Goal: Transaction & Acquisition: Purchase product/service

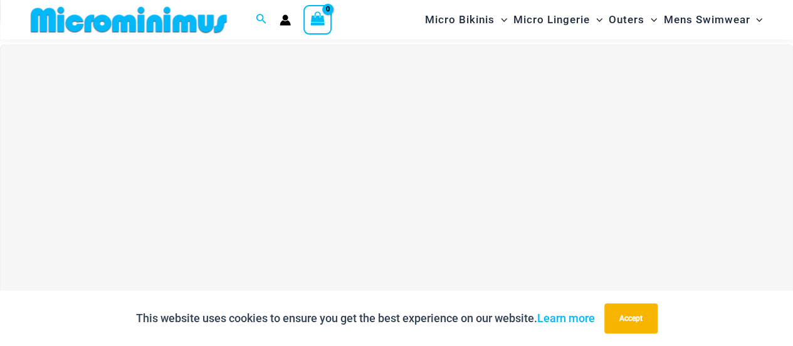
scroll to position [366, 0]
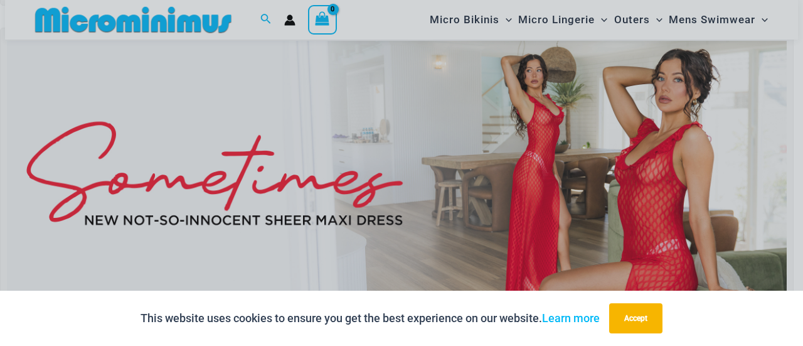
click at [494, 119] on div "“The Hottest Styles You’ve Never Seen” Exclusive Looks. Private Drops. Only Our…" at bounding box center [401, 173] width 803 height 346
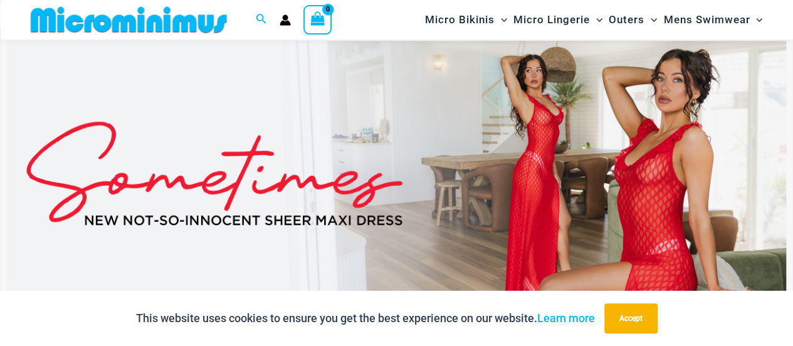
click at [494, 119] on img at bounding box center [397, 173] width 780 height 265
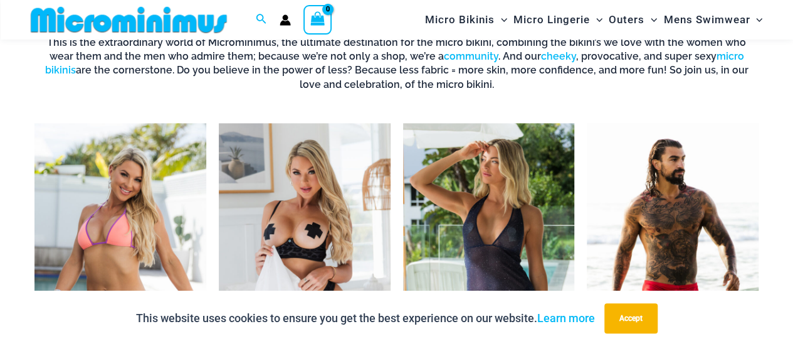
scroll to position [867, 0]
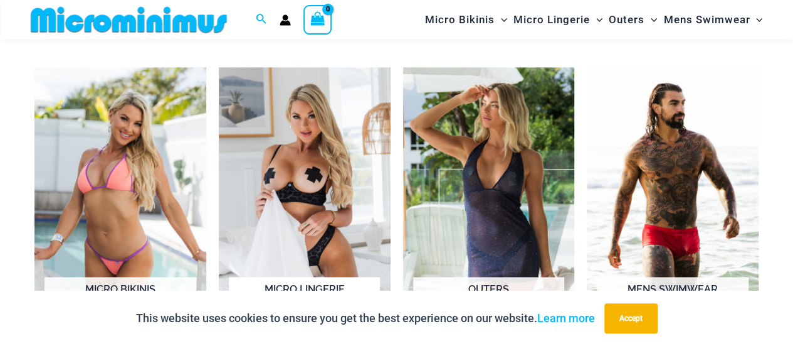
click at [298, 135] on img "Visit product category Micro Lingerie" at bounding box center [305, 200] width 172 height 267
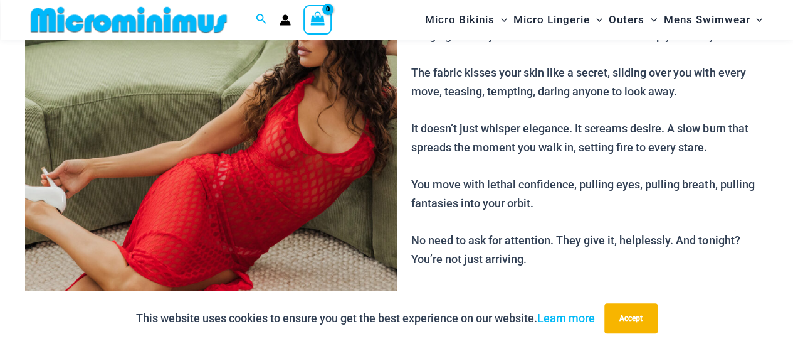
scroll to position [241, 0]
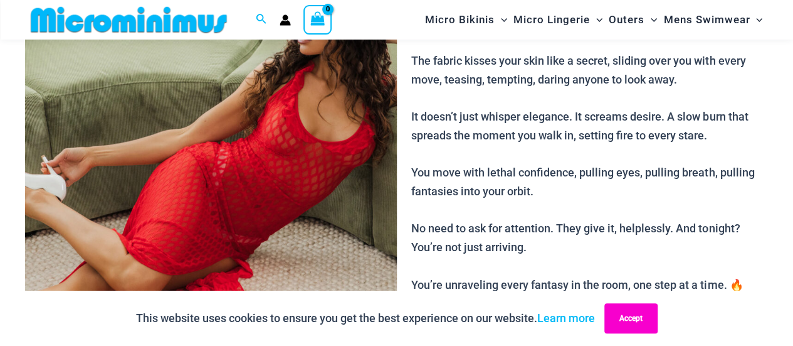
click at [638, 322] on button "Accept" at bounding box center [631, 318] width 53 height 30
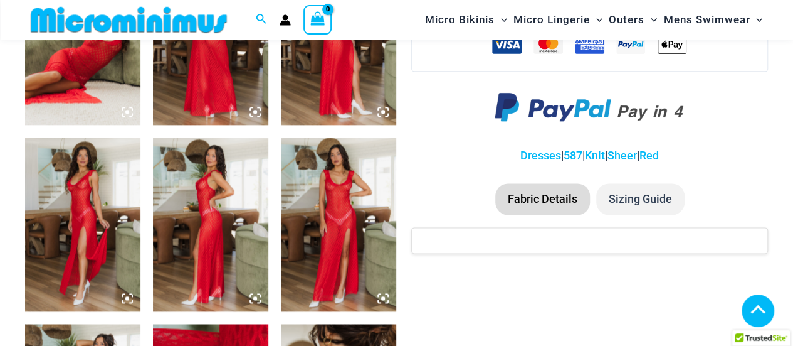
scroll to position [805, 0]
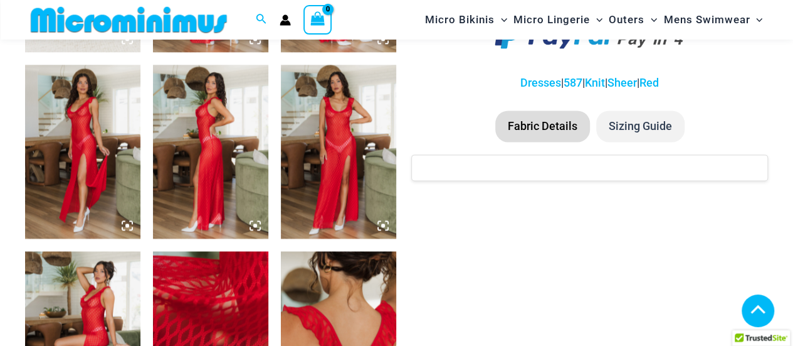
click at [383, 226] on icon at bounding box center [383, 225] width 11 height 11
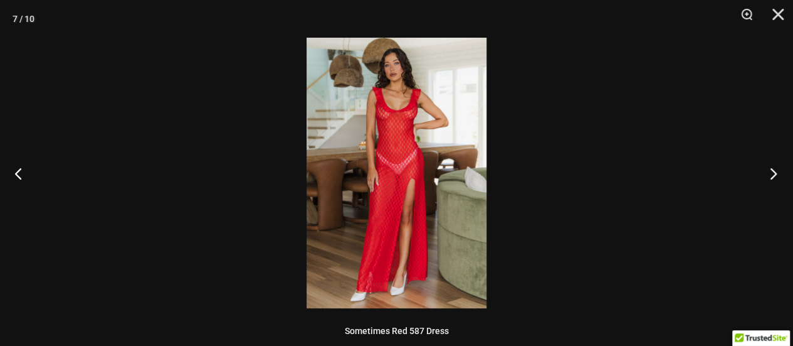
click at [763, 174] on button "Next" at bounding box center [769, 173] width 47 height 63
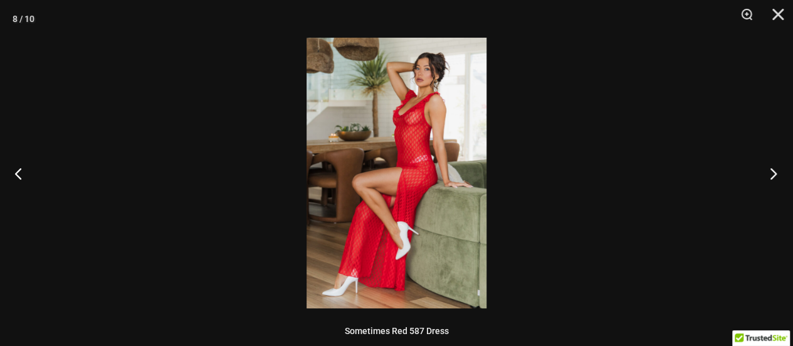
click at [763, 174] on button "Next" at bounding box center [769, 173] width 47 height 63
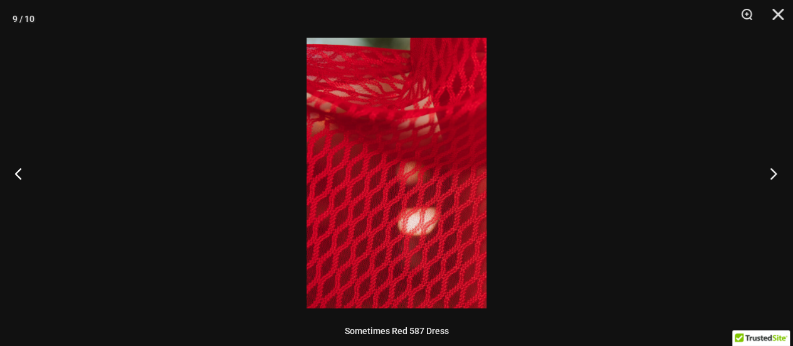
click at [763, 174] on button "Next" at bounding box center [769, 173] width 47 height 63
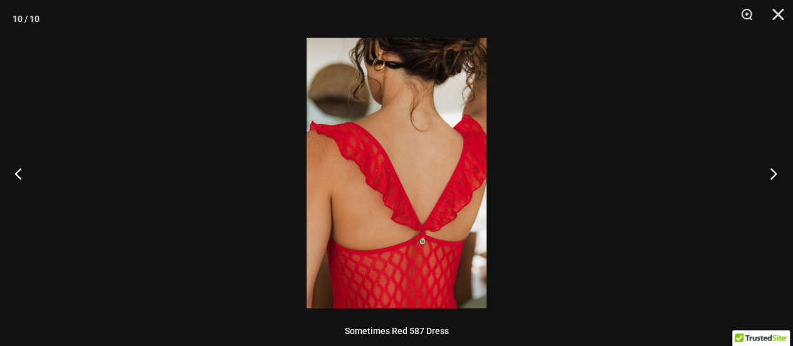
click at [763, 174] on button "Next" at bounding box center [769, 173] width 47 height 63
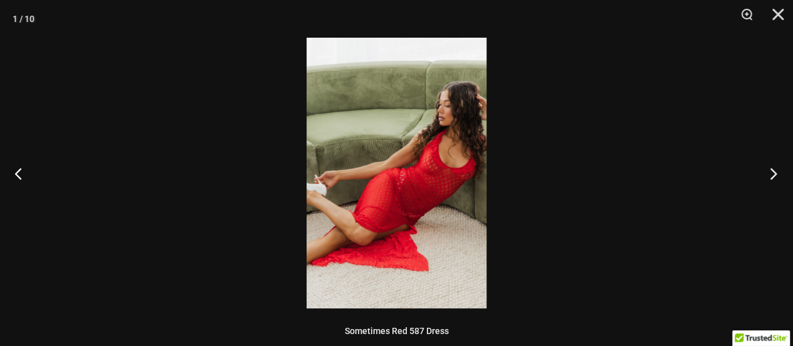
click at [763, 174] on button "Next" at bounding box center [769, 173] width 47 height 63
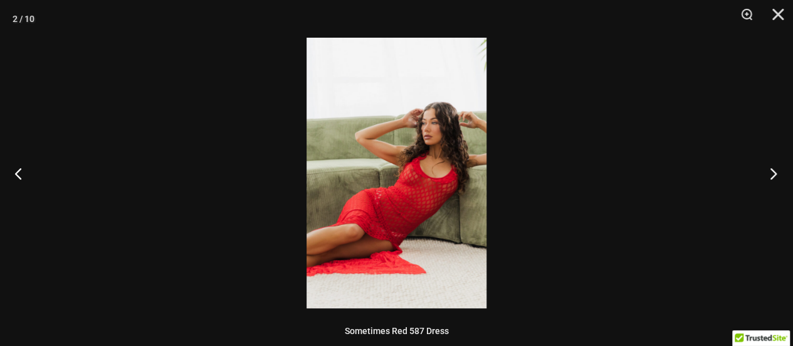
click at [763, 174] on button "Next" at bounding box center [769, 173] width 47 height 63
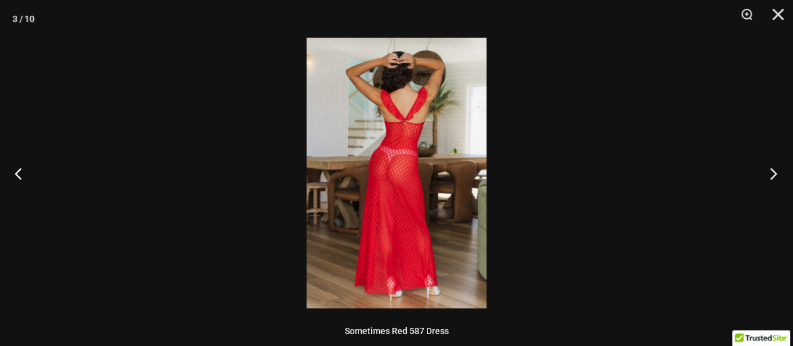
click at [763, 174] on button "Next" at bounding box center [769, 173] width 47 height 63
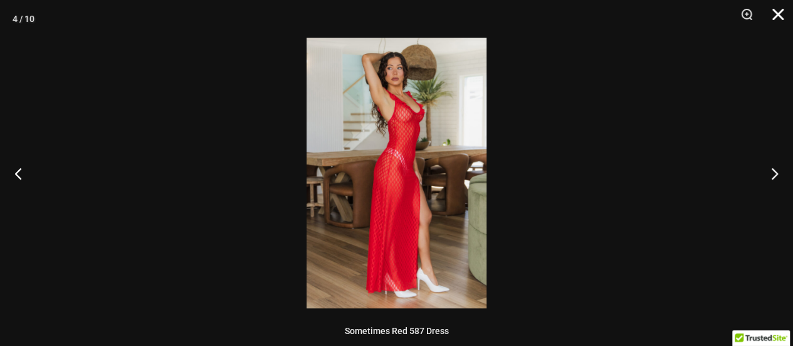
click at [777, 5] on button "Close" at bounding box center [773, 19] width 31 height 38
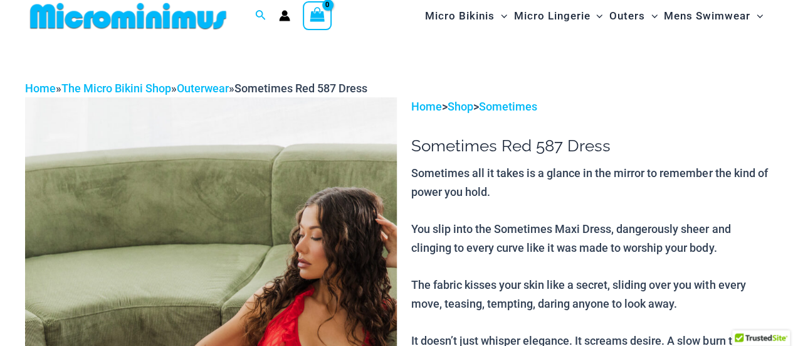
scroll to position [0, 0]
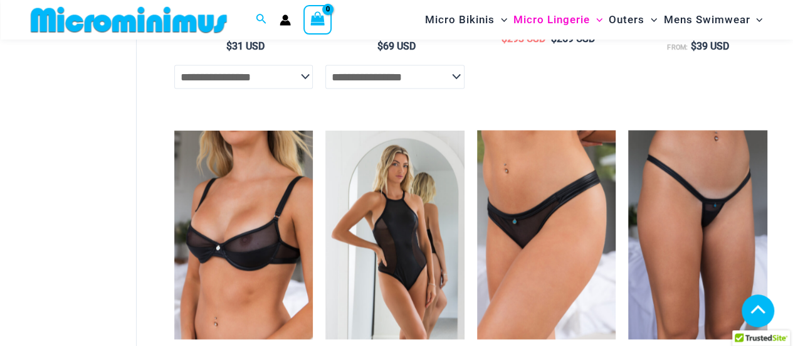
scroll to position [1180, 0]
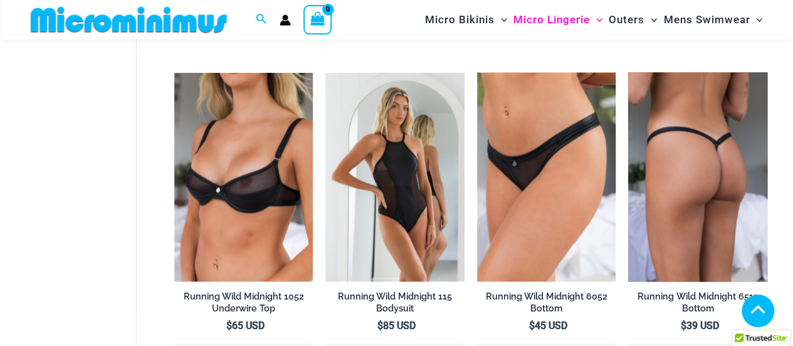
click at [681, 154] on img at bounding box center [697, 176] width 139 height 208
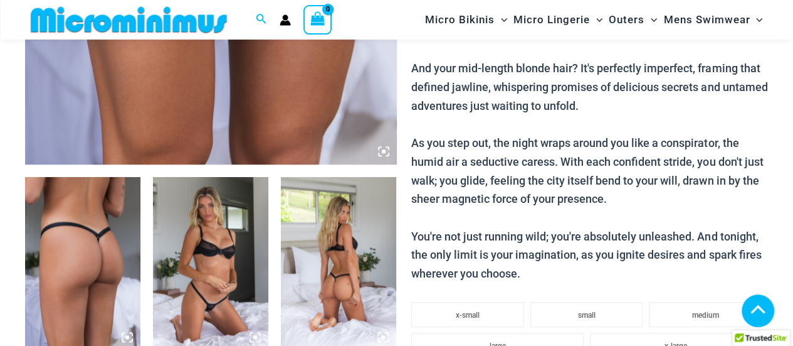
scroll to position [491, 0]
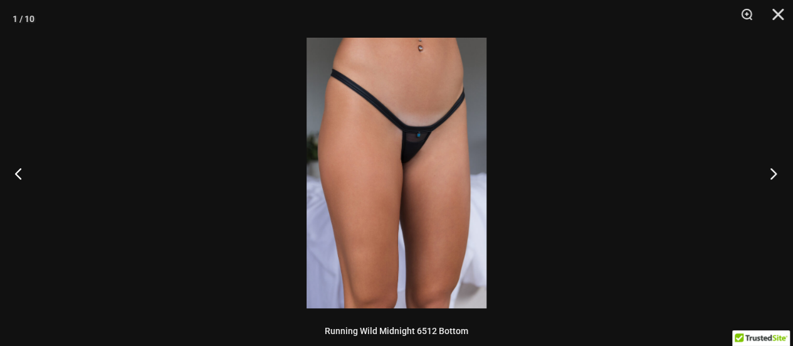
click at [776, 167] on button "Next" at bounding box center [769, 173] width 47 height 63
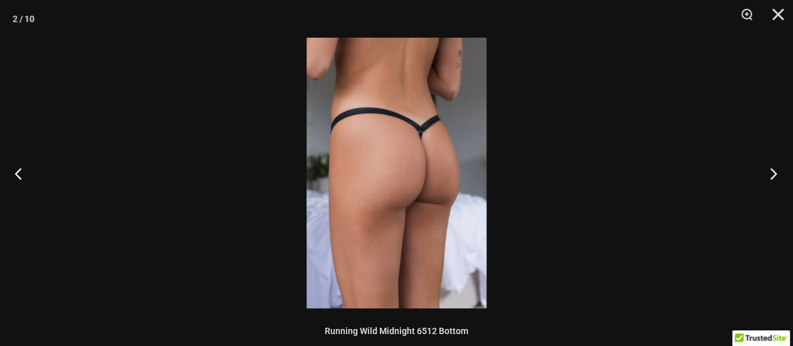
click at [776, 167] on button "Next" at bounding box center [769, 173] width 47 height 63
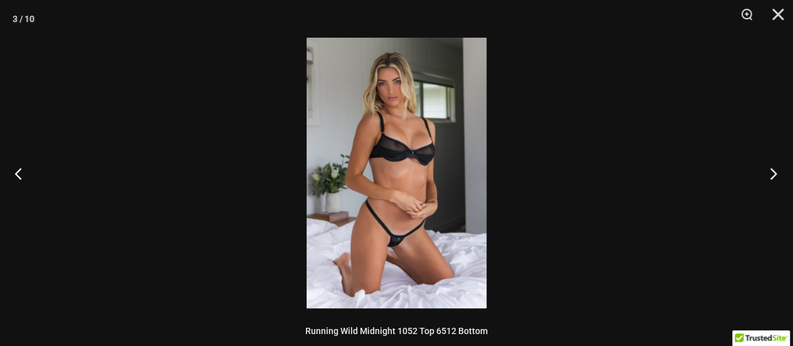
click at [776, 167] on button "Next" at bounding box center [769, 173] width 47 height 63
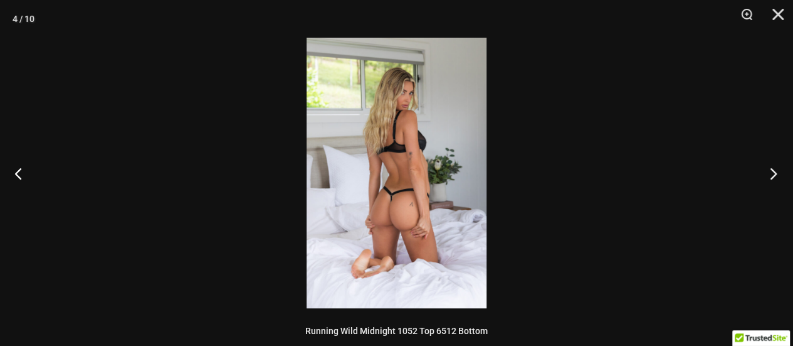
click at [776, 167] on button "Next" at bounding box center [769, 173] width 47 height 63
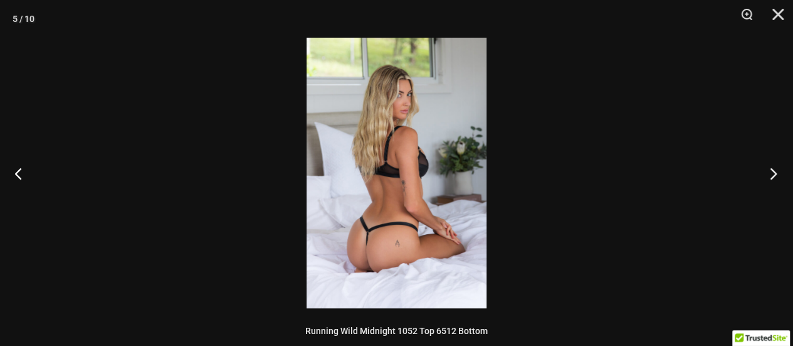
click at [776, 167] on button "Next" at bounding box center [769, 173] width 47 height 63
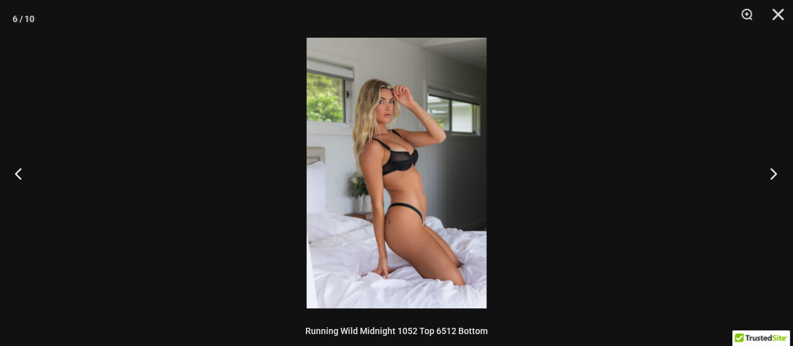
click at [776, 167] on button "Next" at bounding box center [769, 173] width 47 height 63
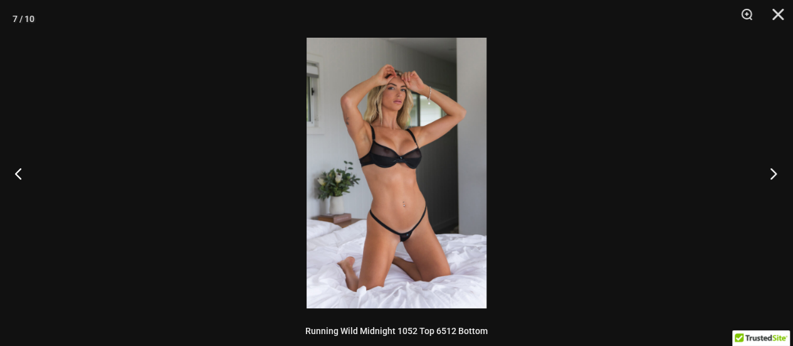
click at [776, 167] on button "Next" at bounding box center [769, 173] width 47 height 63
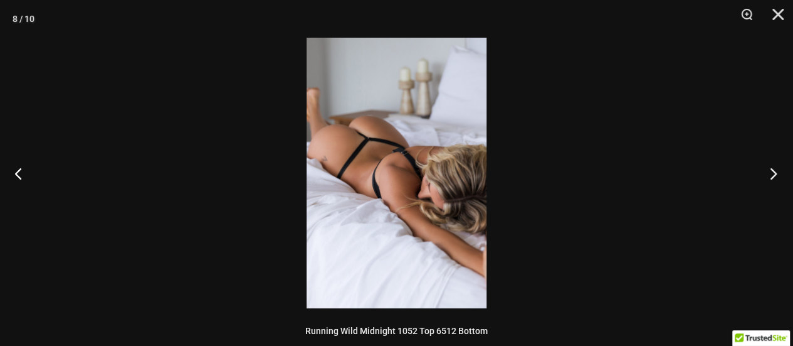
click at [776, 167] on button "Next" at bounding box center [769, 173] width 47 height 63
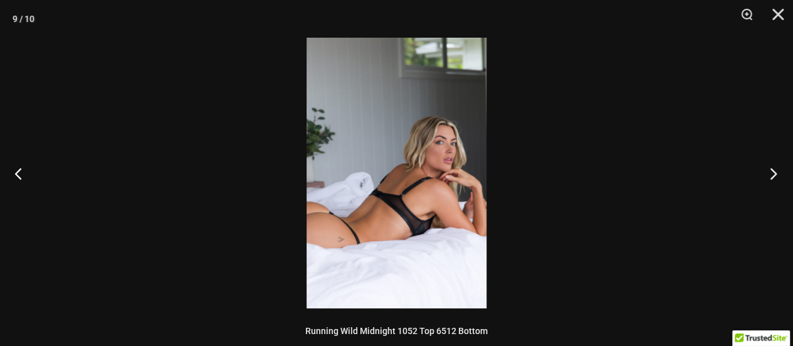
click at [776, 167] on button "Next" at bounding box center [769, 173] width 47 height 63
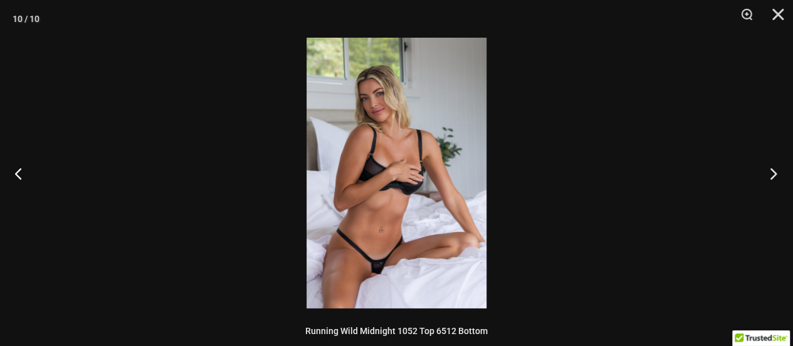
click at [776, 167] on button "Next" at bounding box center [769, 173] width 47 height 63
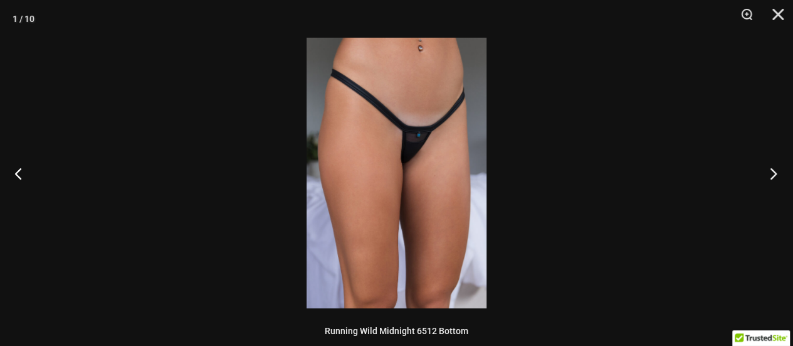
click at [776, 167] on button "Next" at bounding box center [769, 173] width 47 height 63
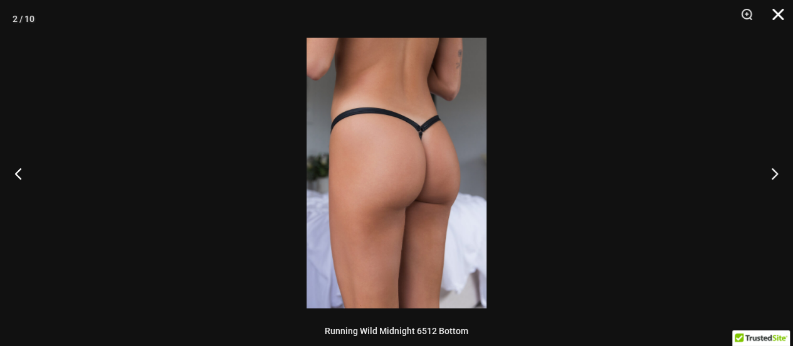
click at [775, 19] on button "Close" at bounding box center [773, 19] width 31 height 38
